Goal: Find specific page/section: Find specific page/section

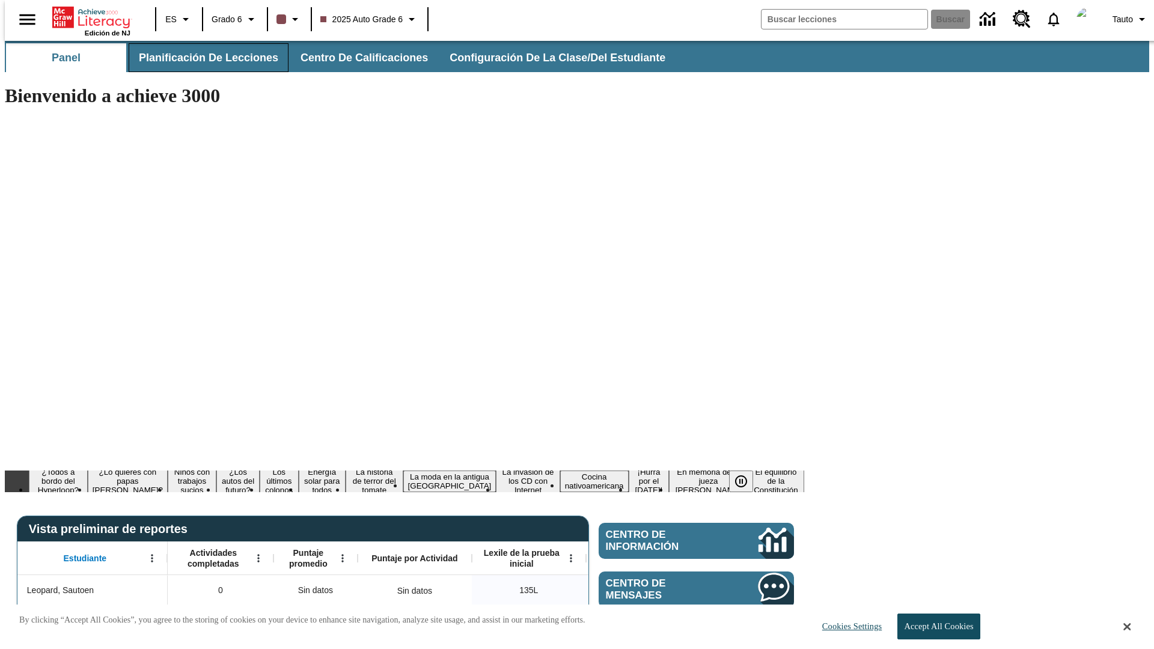
click at [201, 58] on span "Planificación de lecciones" at bounding box center [208, 58] width 139 height 14
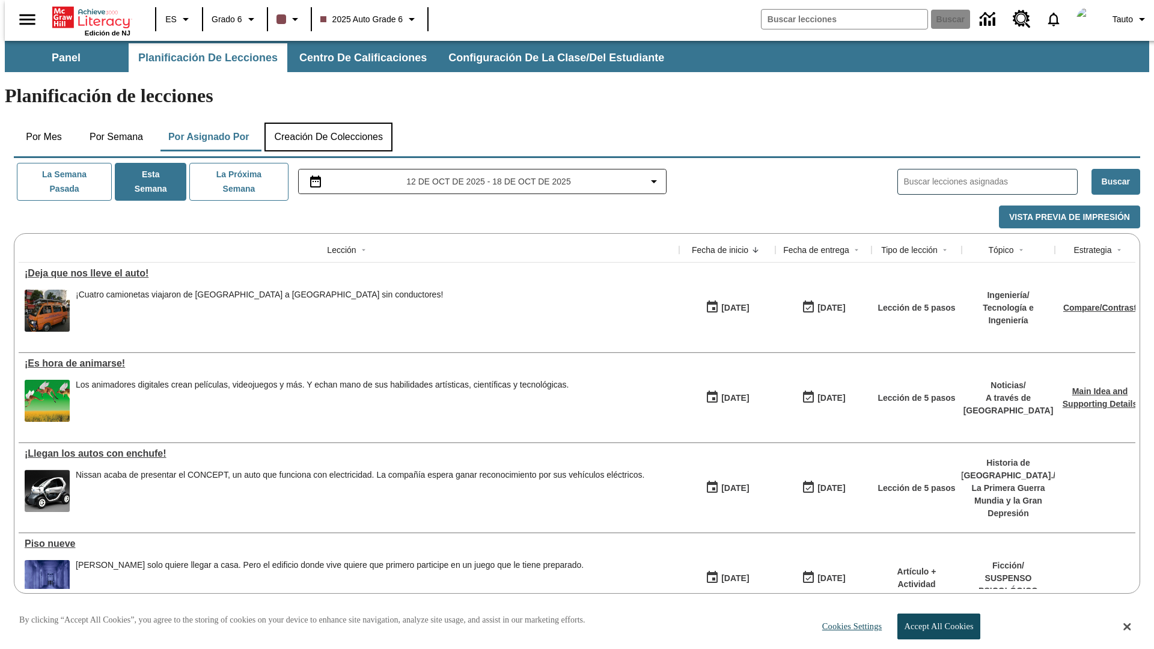
click at [328, 123] on button "Creación de colecciones" at bounding box center [328, 137] width 128 height 29
